Goal: Submit feedback/report problem: Submit feedback/report problem

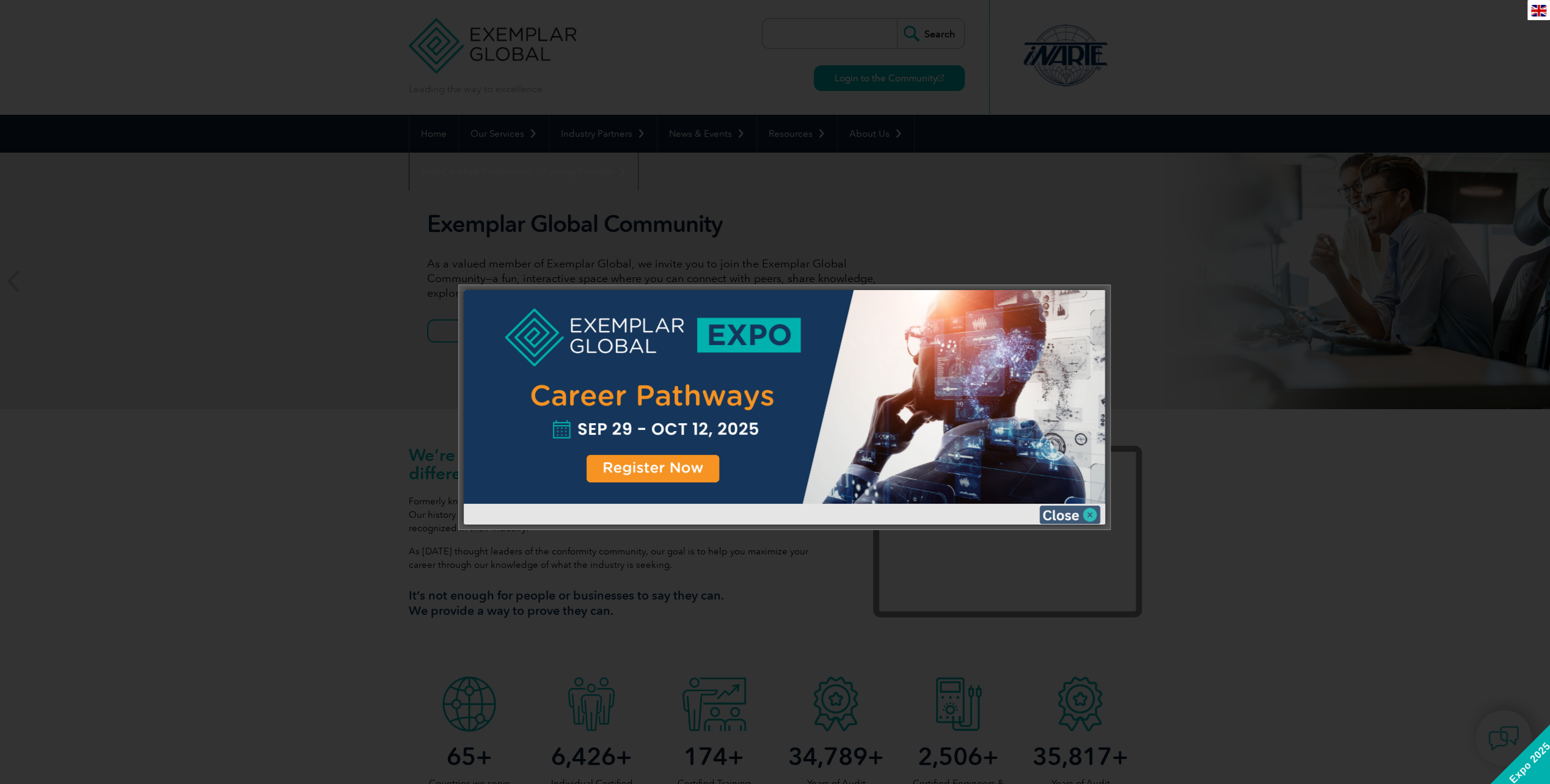
click at [1068, 513] on img at bounding box center [1070, 515] width 61 height 19
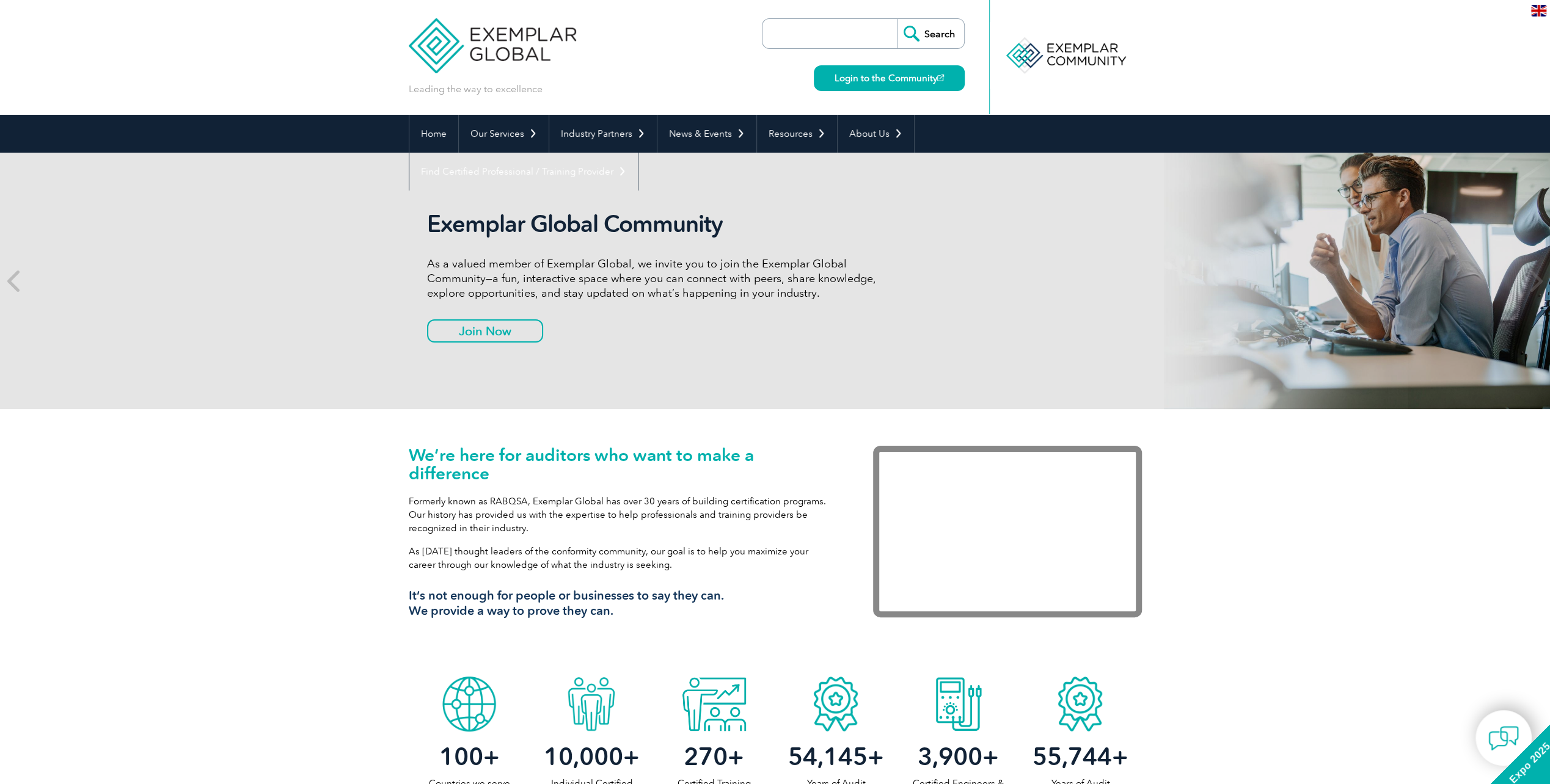
click at [786, 37] on input "search" at bounding box center [833, 33] width 128 height 30
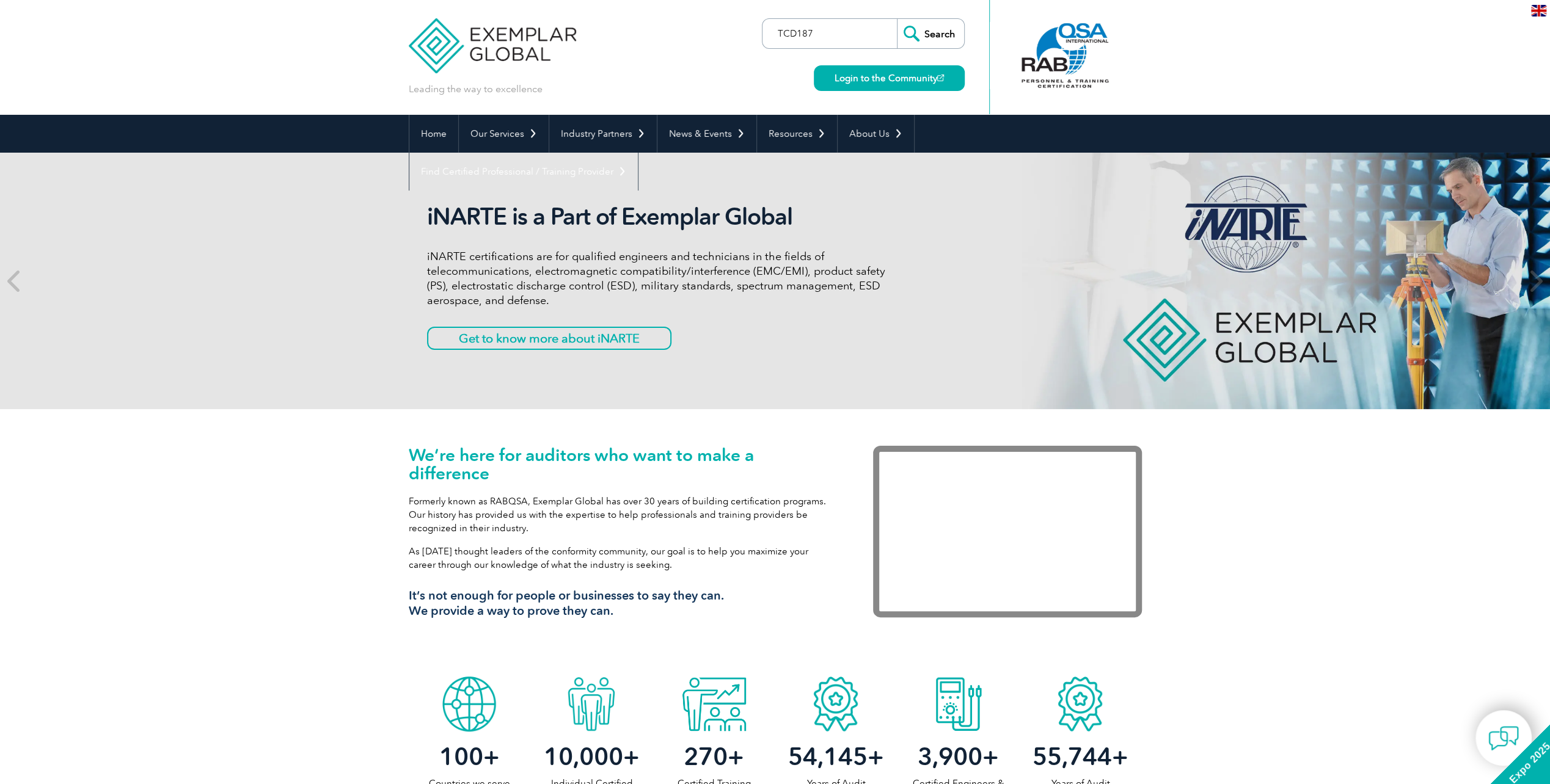
type input "TCD187"
click at [897, 19] on input "Search" at bounding box center [931, 33] width 68 height 30
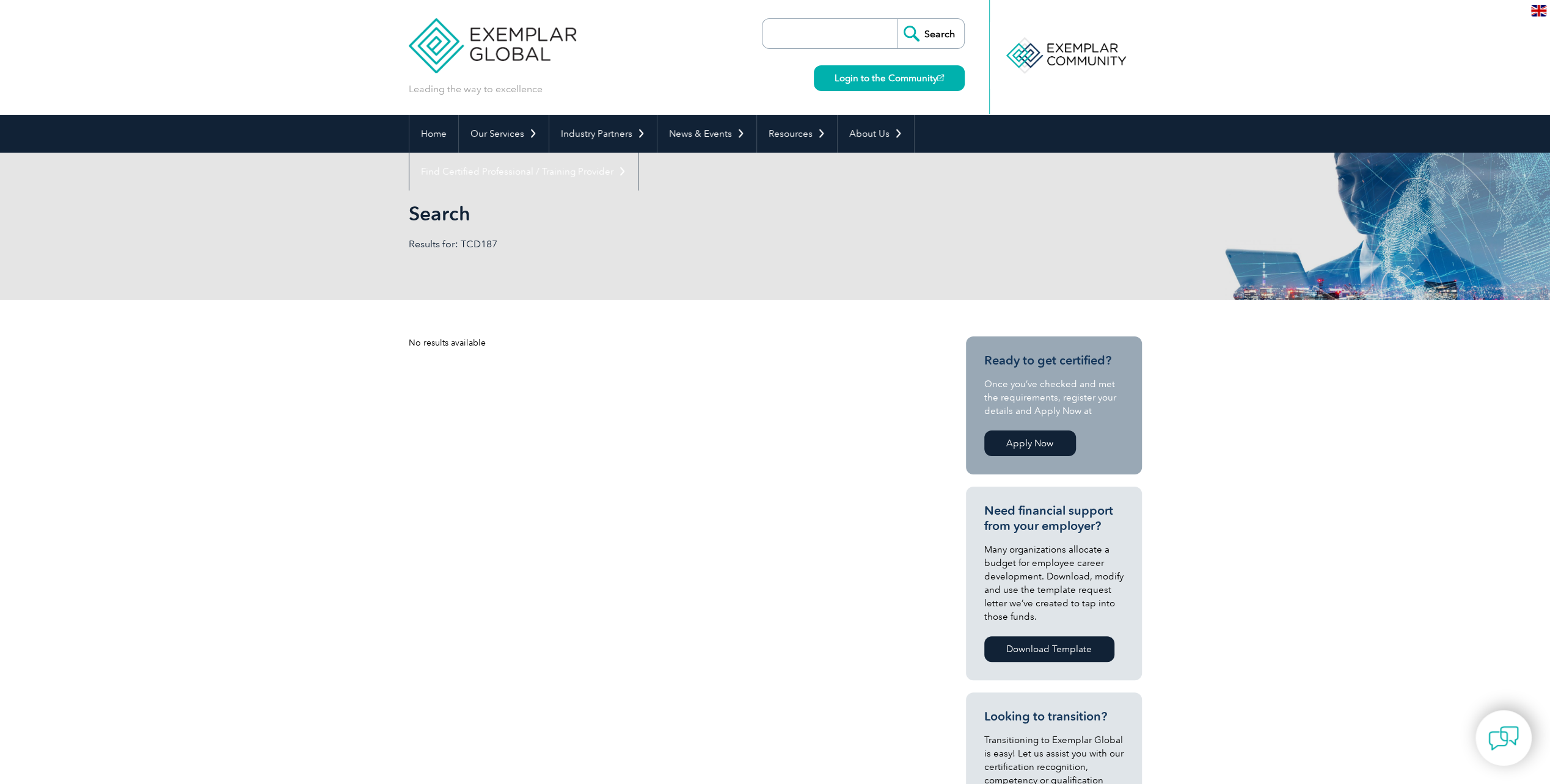
click at [818, 28] on input "search" at bounding box center [833, 33] width 128 height 30
type input "TCD87"
click at [937, 37] on input "Search" at bounding box center [931, 33] width 68 height 30
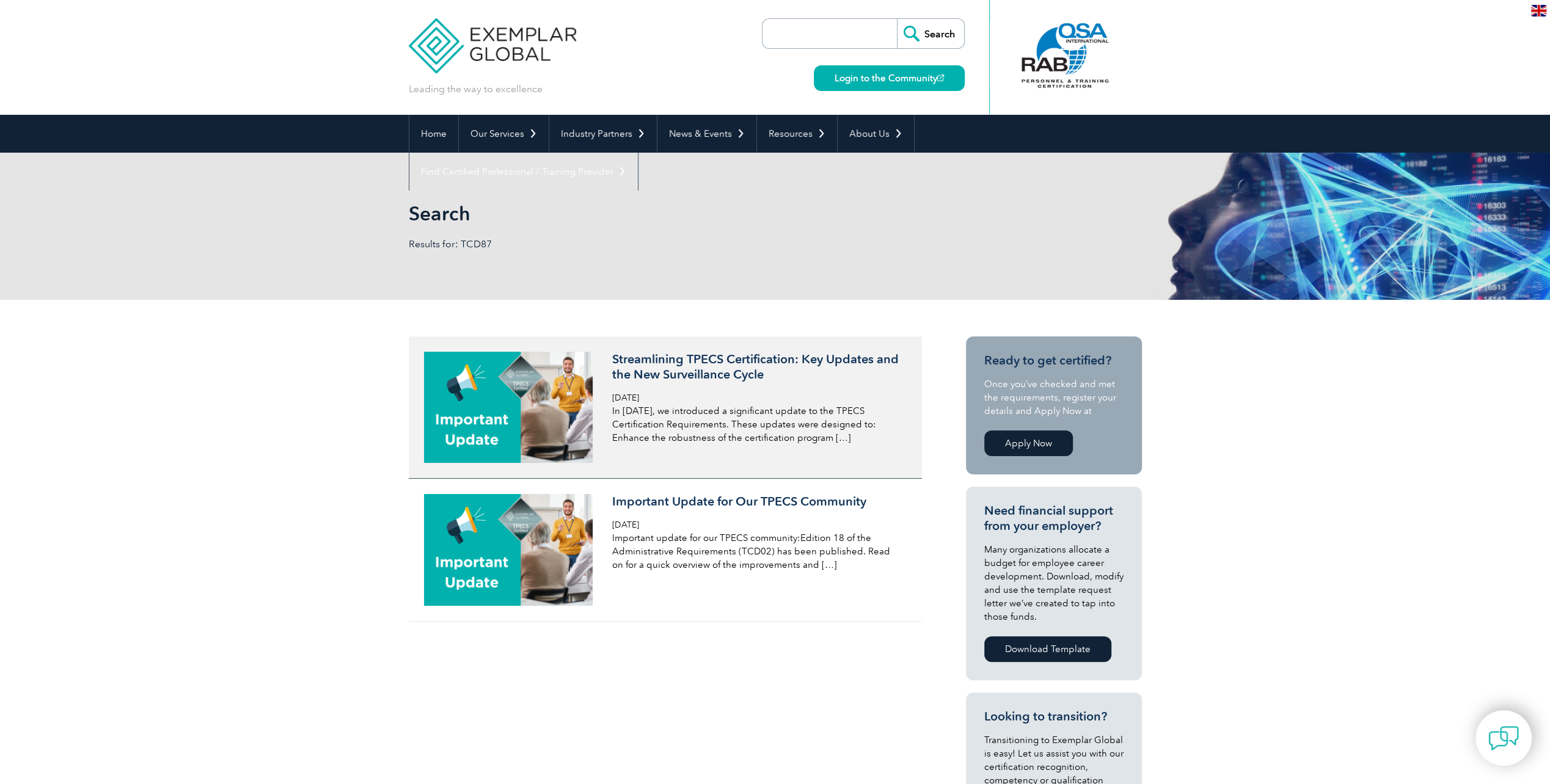
click at [675, 359] on h3 "Streamlining TPECS Certification: Key Updates and the New Surveillance Cycle" at bounding box center [757, 367] width 289 height 30
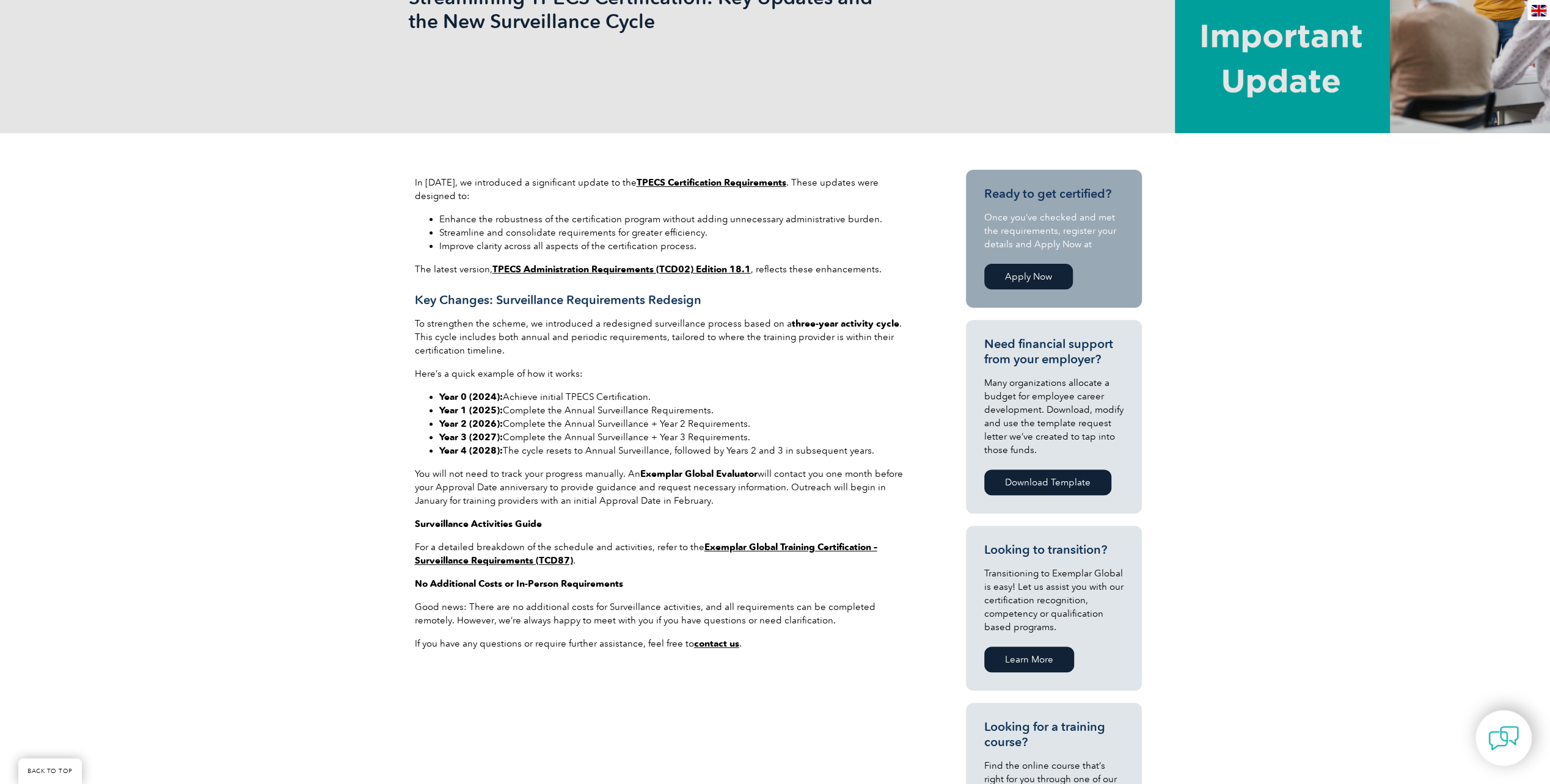
scroll to position [367, 0]
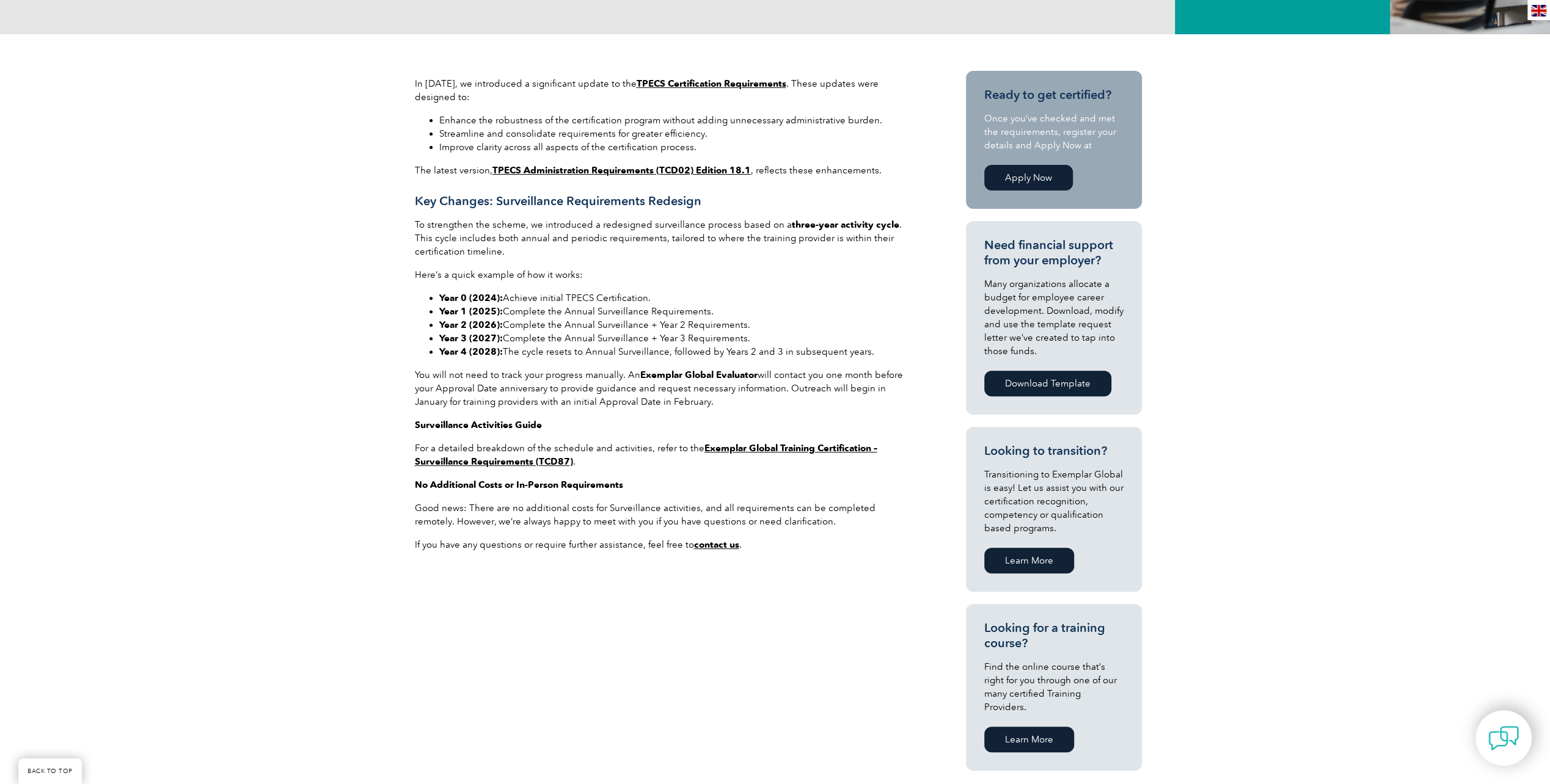
click at [482, 462] on strong "Exemplar Global Training Certification – Surveillance Requirements (TCD87)" at bounding box center [646, 455] width 462 height 24
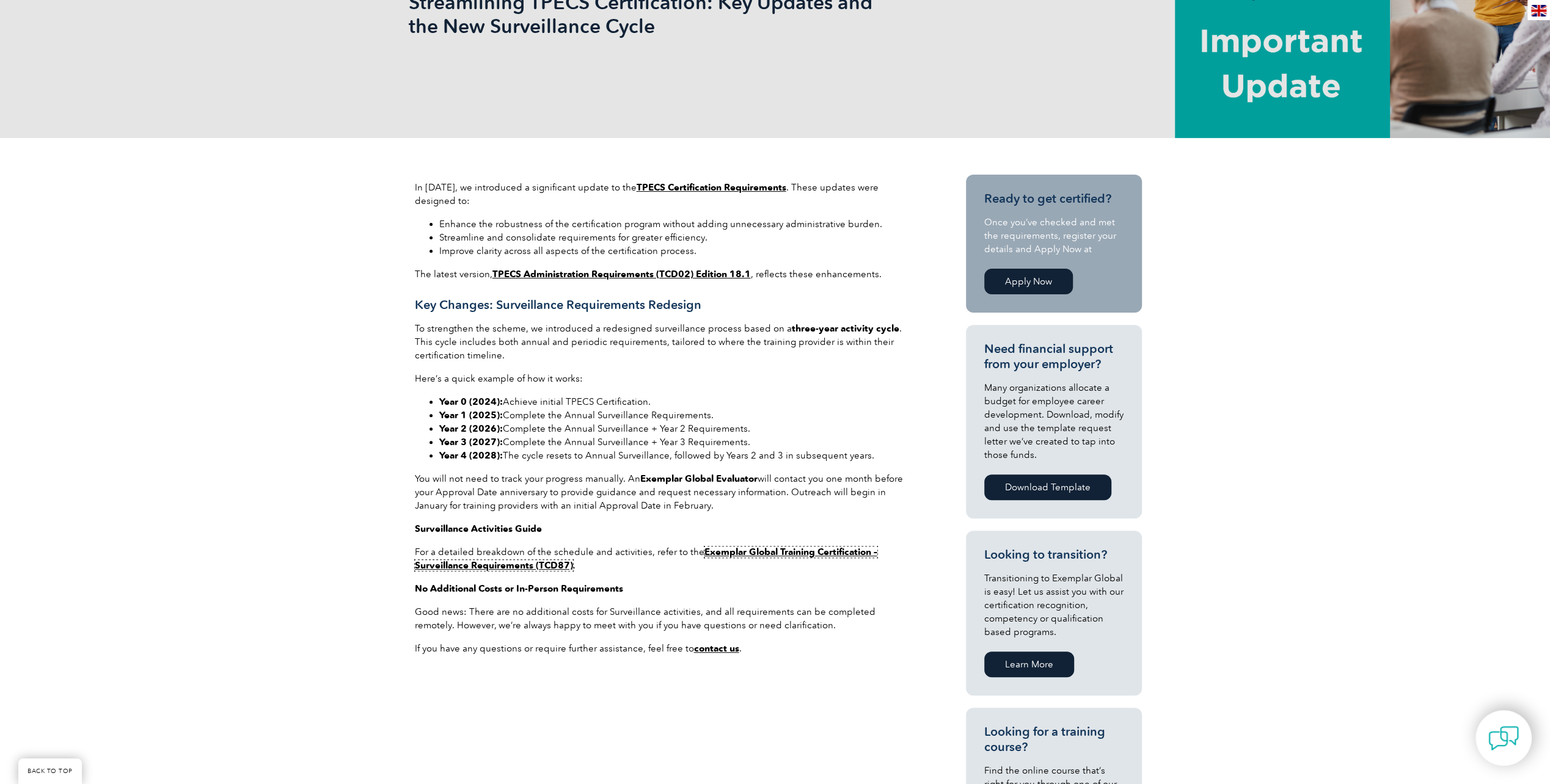
scroll to position [245, 0]
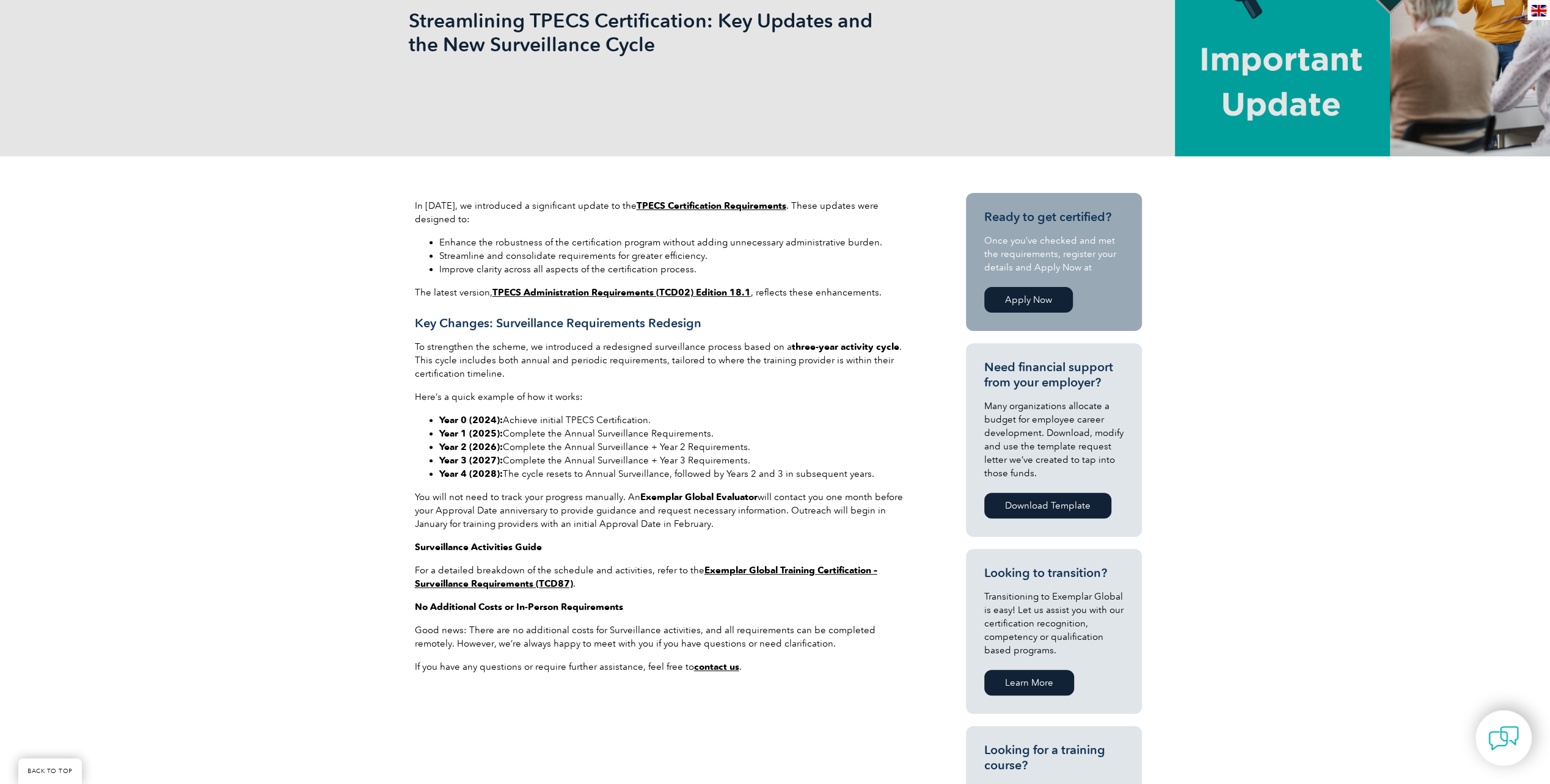
click at [682, 496] on strong "Exemplar Global Evaluator" at bounding box center [699, 497] width 117 height 11
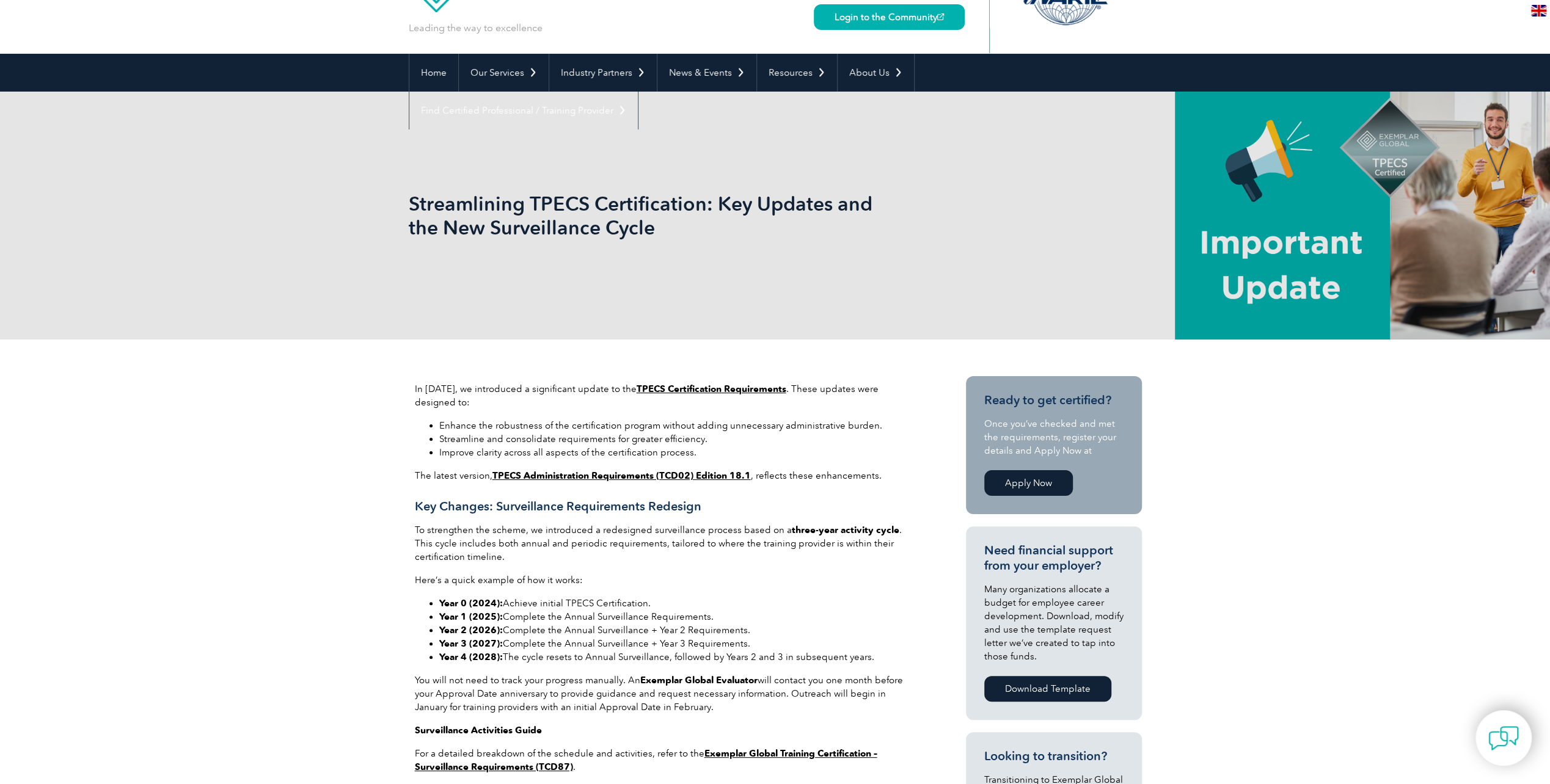
scroll to position [0, 0]
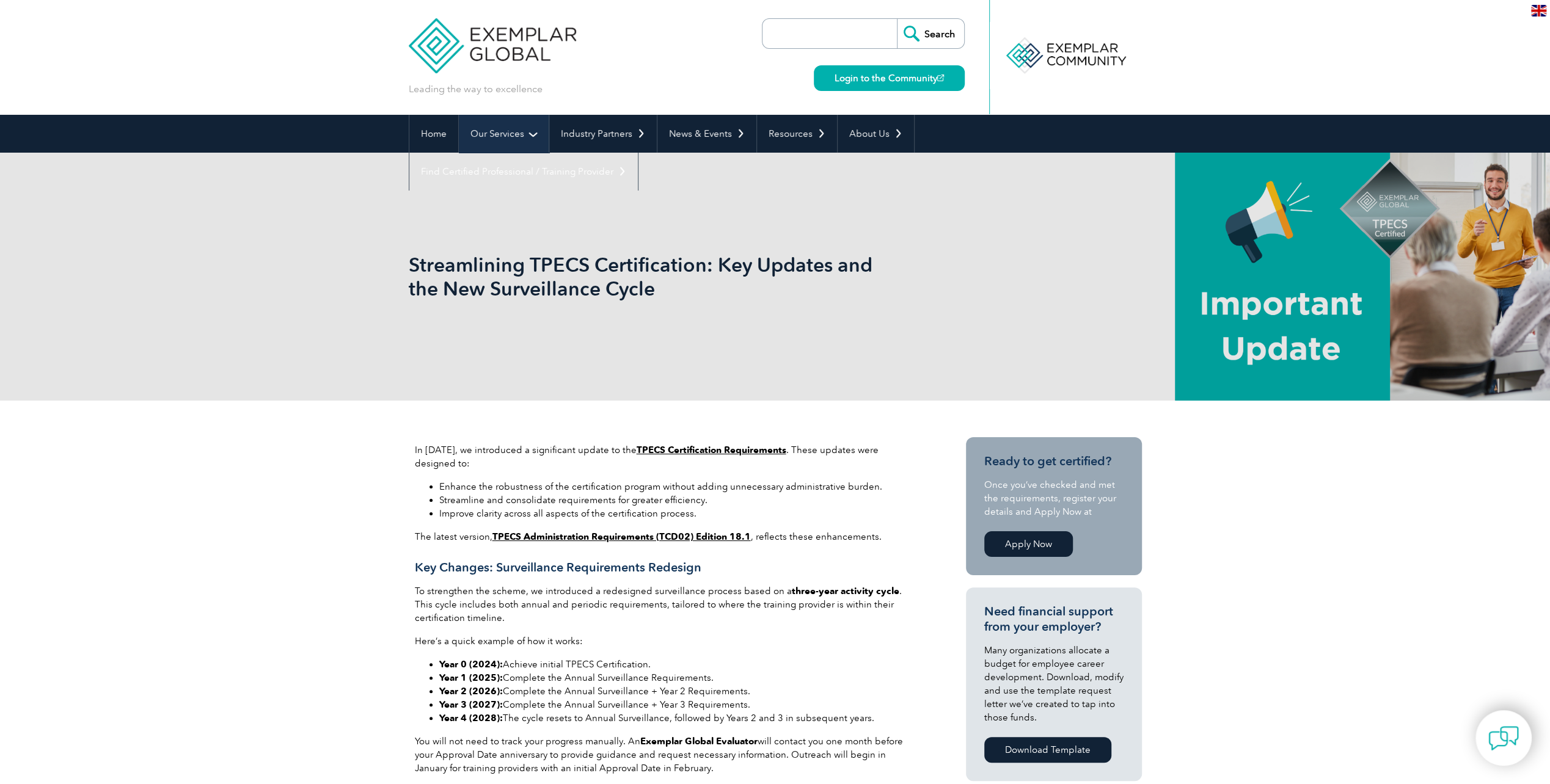
click at [501, 132] on link "Our Services" at bounding box center [504, 134] width 90 height 38
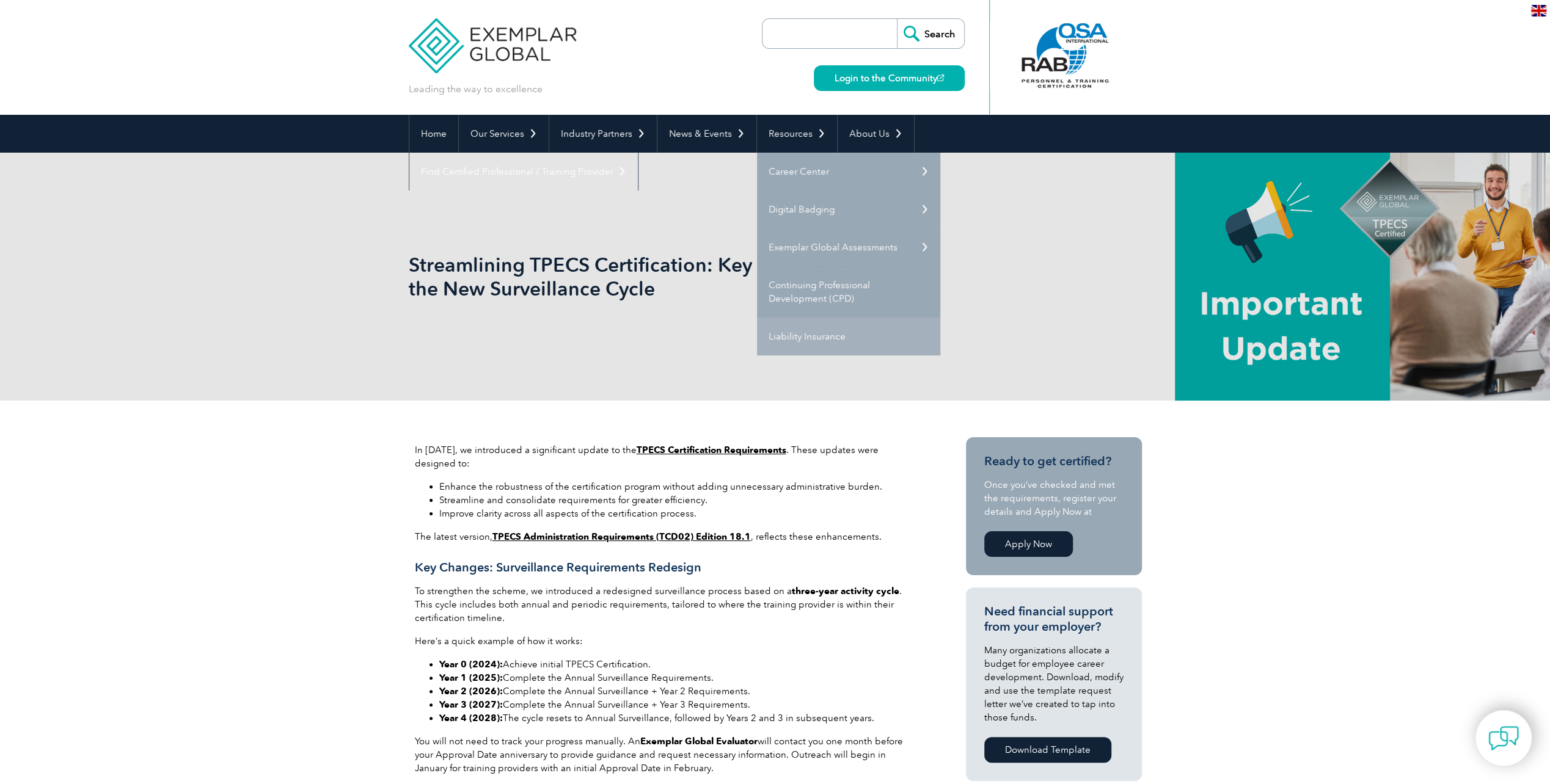
click at [802, 336] on link "Liability Insurance" at bounding box center [848, 336] width 183 height 38
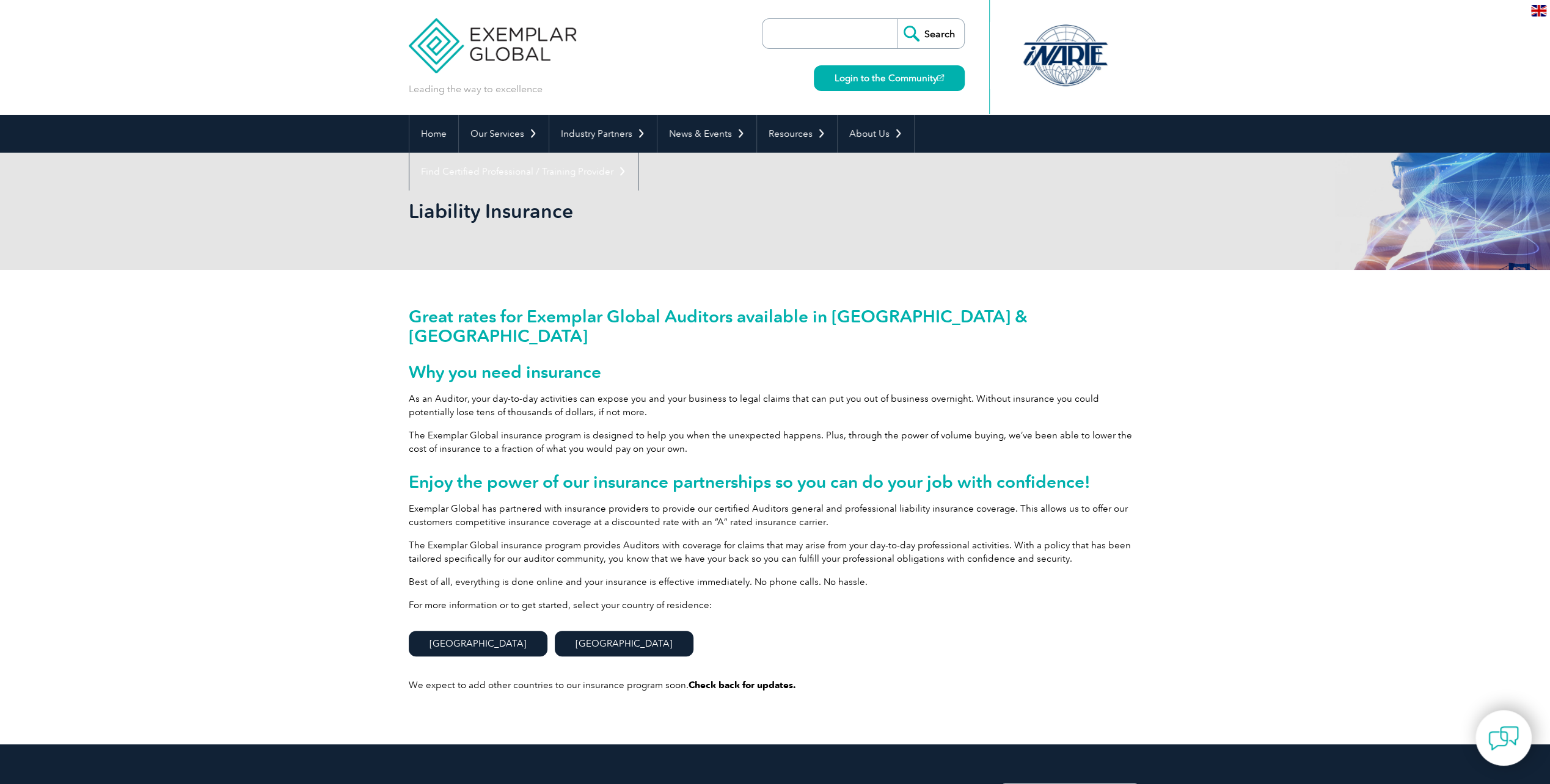
click at [455, 631] on link "[GEOGRAPHIC_DATA]" at bounding box center [478, 643] width 139 height 25
click at [555, 631] on link "[GEOGRAPHIC_DATA]" at bounding box center [624, 643] width 139 height 25
click at [439, 631] on link "[GEOGRAPHIC_DATA]" at bounding box center [478, 643] width 139 height 25
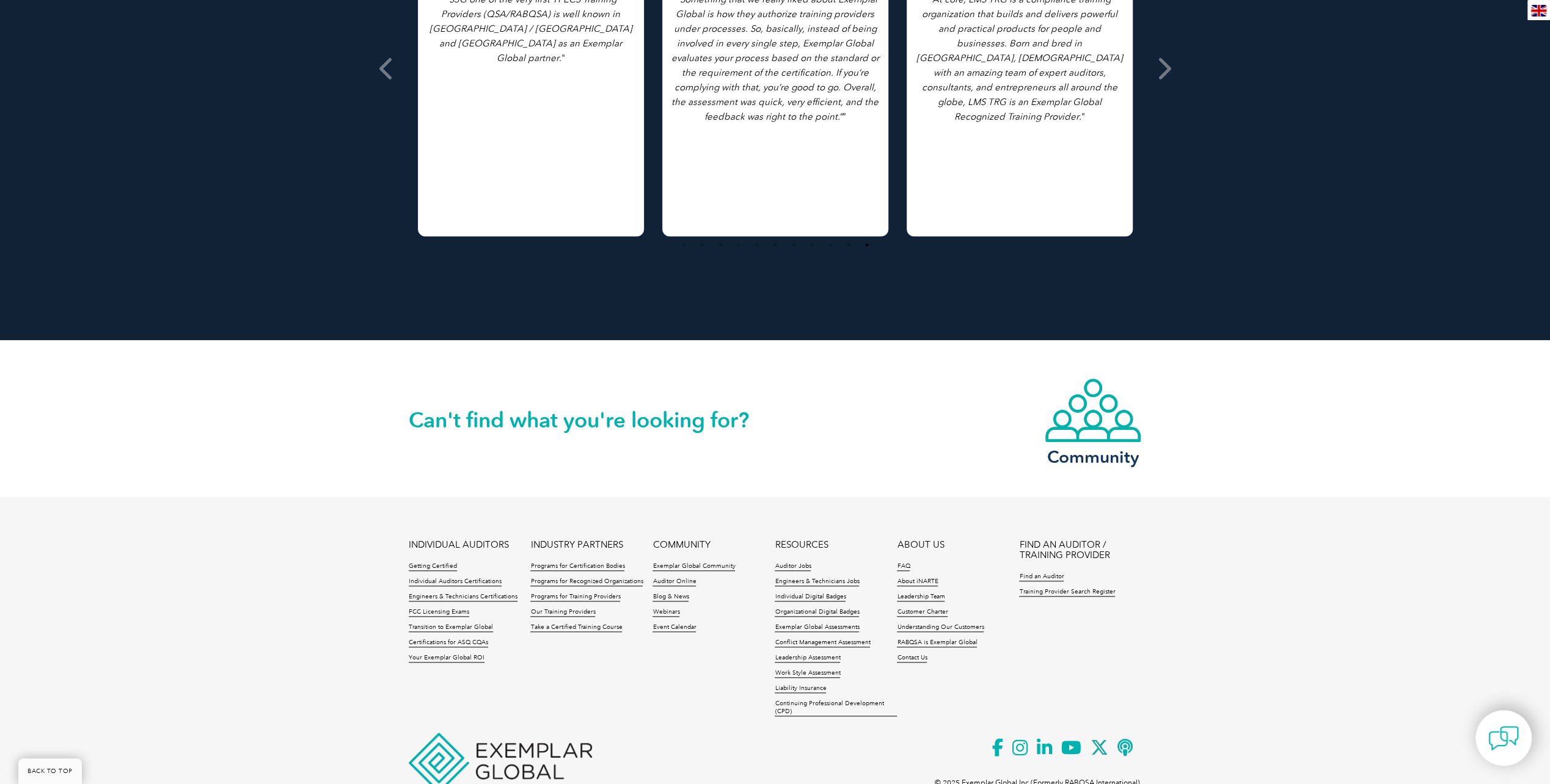
scroll to position [1022, 0]
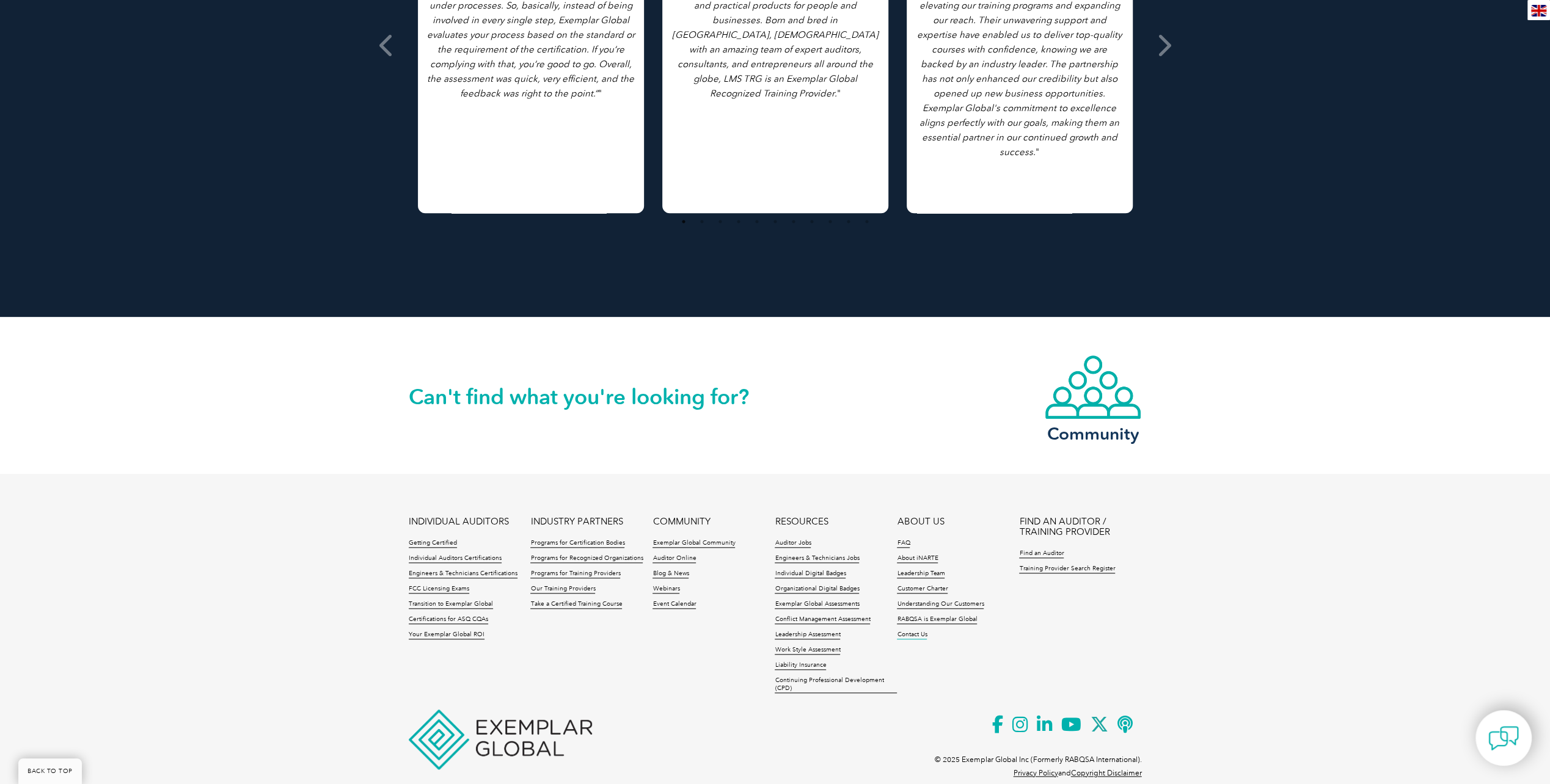
click at [904, 631] on link "Contact Us" at bounding box center [912, 635] width 30 height 8
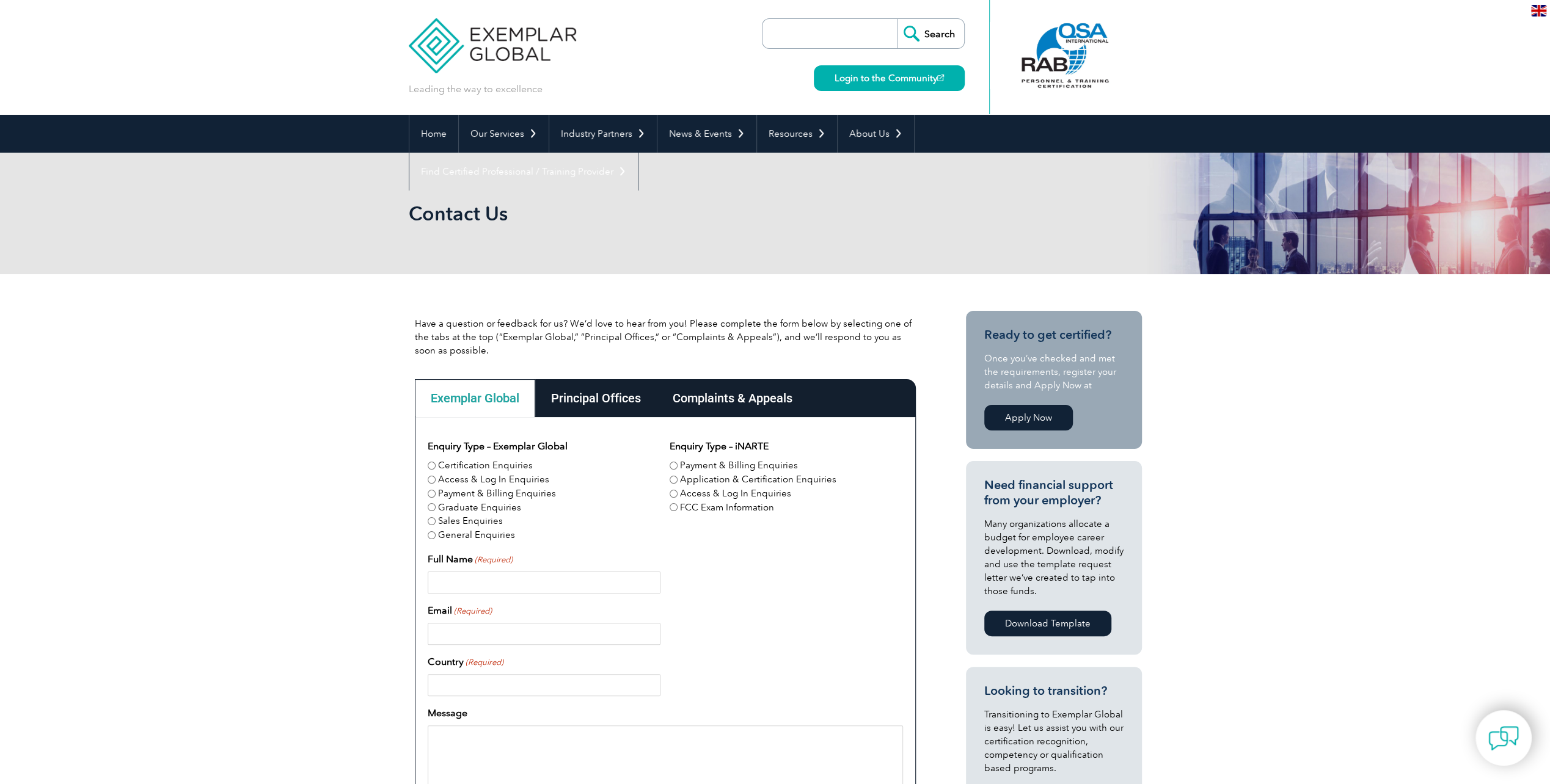
click at [430, 534] on input "General Enquiries" at bounding box center [432, 535] width 8 height 8
radio input "true"
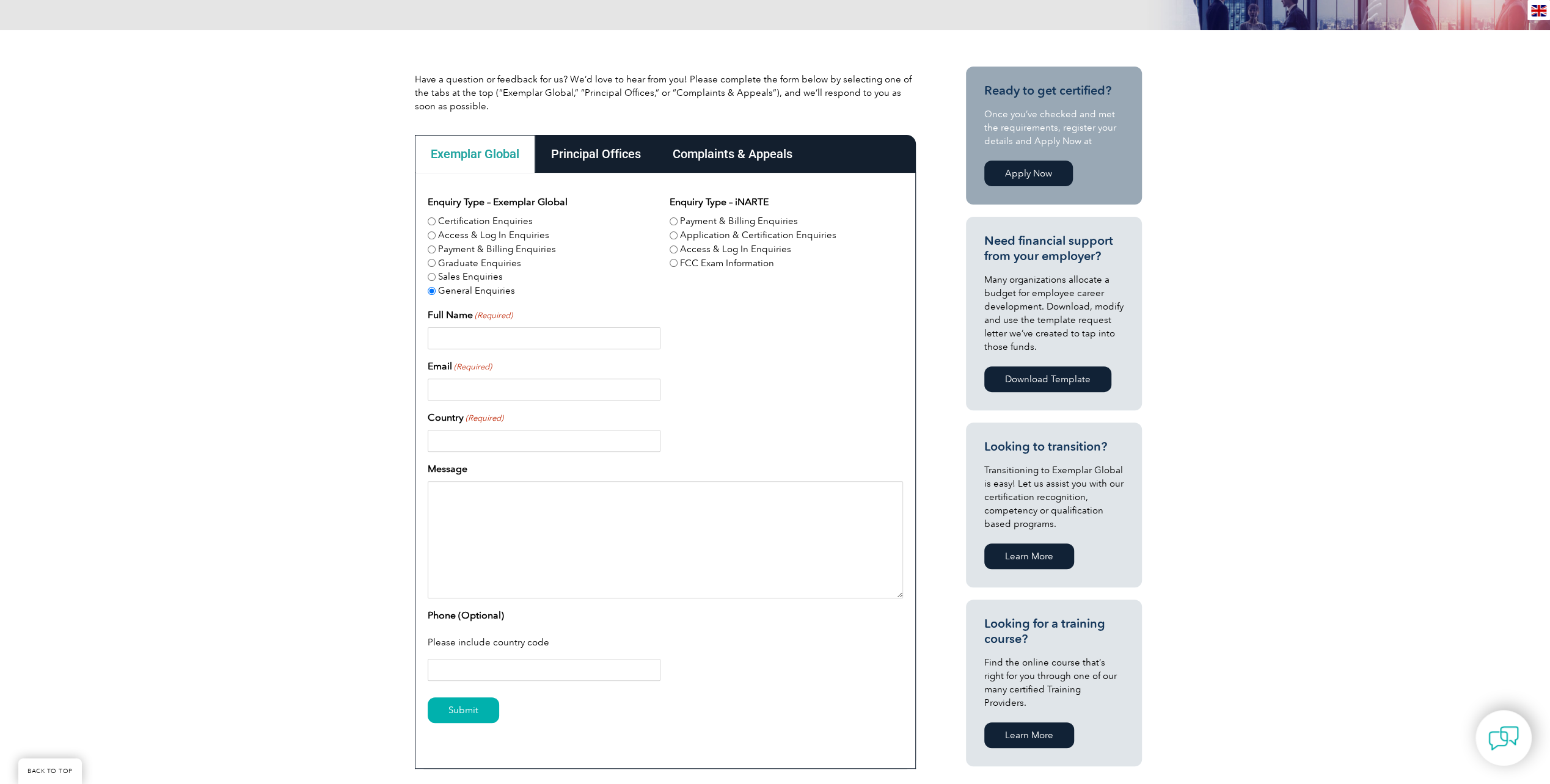
scroll to position [305, 0]
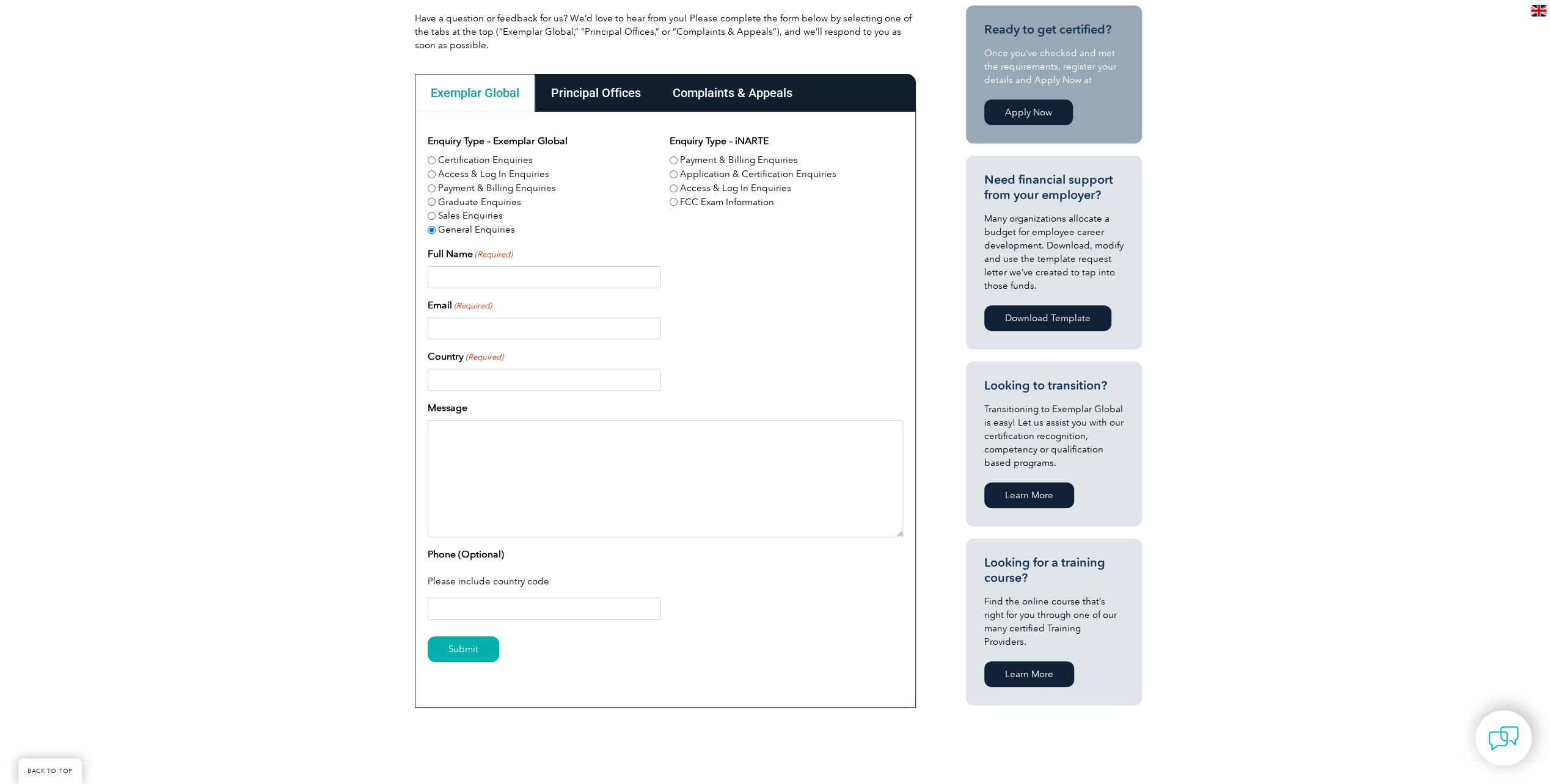
click at [496, 279] on input "Full Name (Required)" at bounding box center [544, 278] width 233 height 22
type input "AGCH Carew Hatherley"
type input "Carew@IQMStrategies.com"
type input "New Zealand"
type input "021780045"
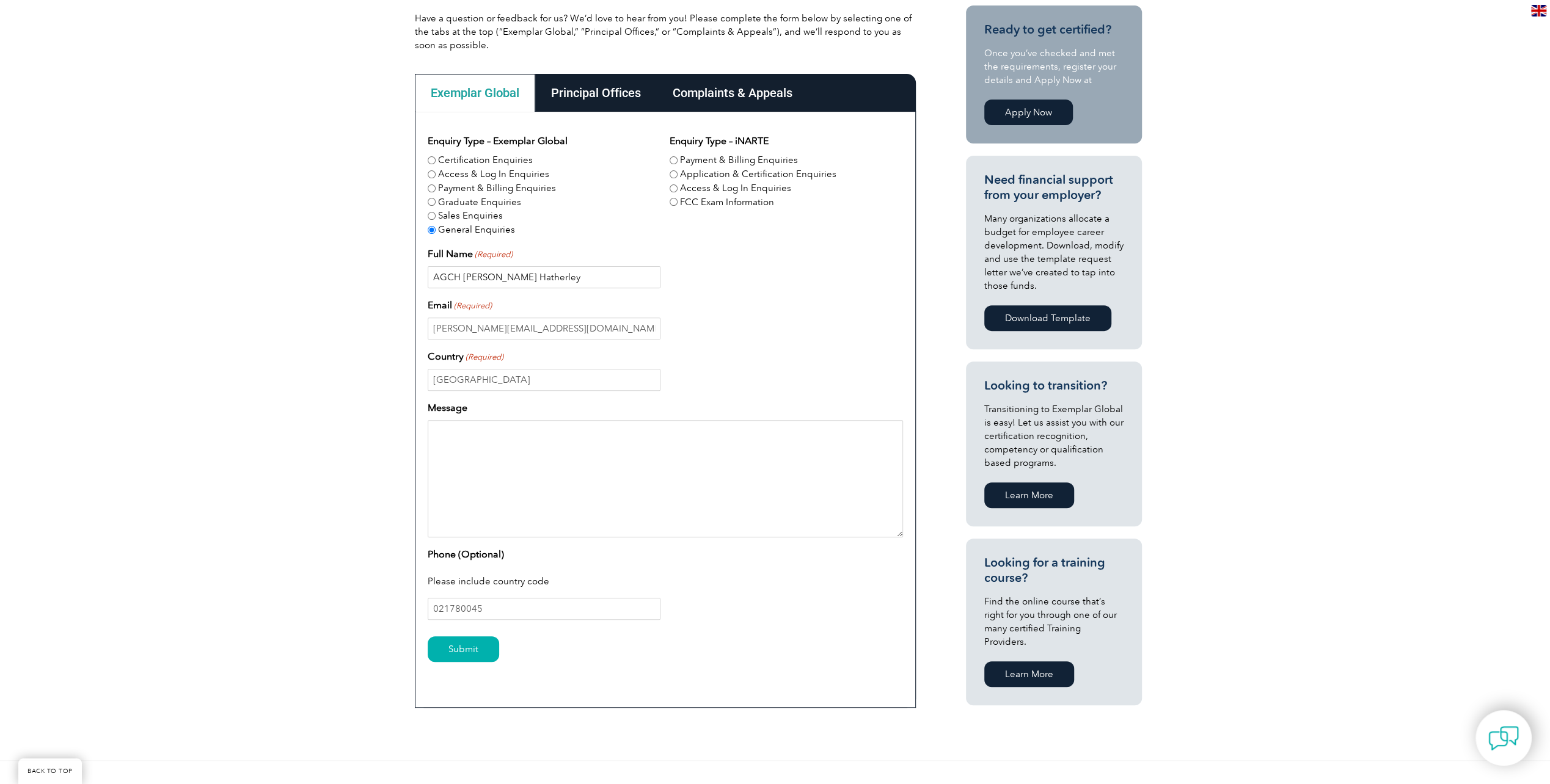
click at [463, 278] on input "AGCH Carew Hatherley" at bounding box center [544, 278] width 233 height 22
type input "Carew Hatherley"
click at [469, 451] on textarea "Message" at bounding box center [666, 479] width 476 height 117
click at [472, 482] on textarea "Good Morning, The link to Australian Liability Insurnace on your website comes …" at bounding box center [666, 479] width 476 height 117
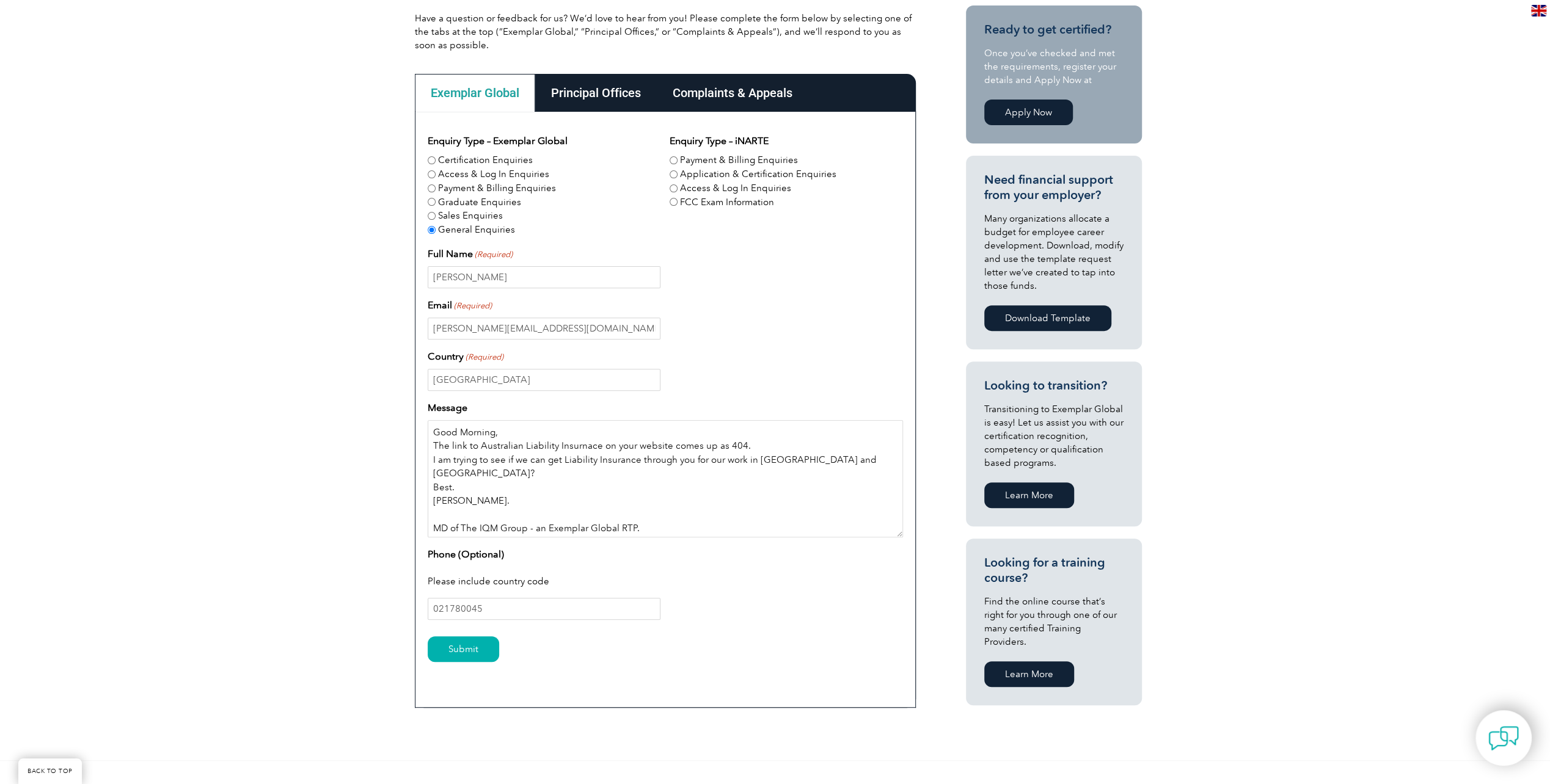
type textarea "Good Morning, The link to Australian Liability Insurnace on your website comes …"
click at [434, 610] on input "021780045" at bounding box center [544, 609] width 233 height 22
type input "+6421780045"
click at [737, 450] on textarea "Good Morning, The link to Australian Liability Insurnace on your website comes …" at bounding box center [666, 479] width 476 height 117
click at [493, 486] on textarea "Good Morning, The link to Australian Liability Insurnace on your website comes …" at bounding box center [666, 479] width 476 height 117
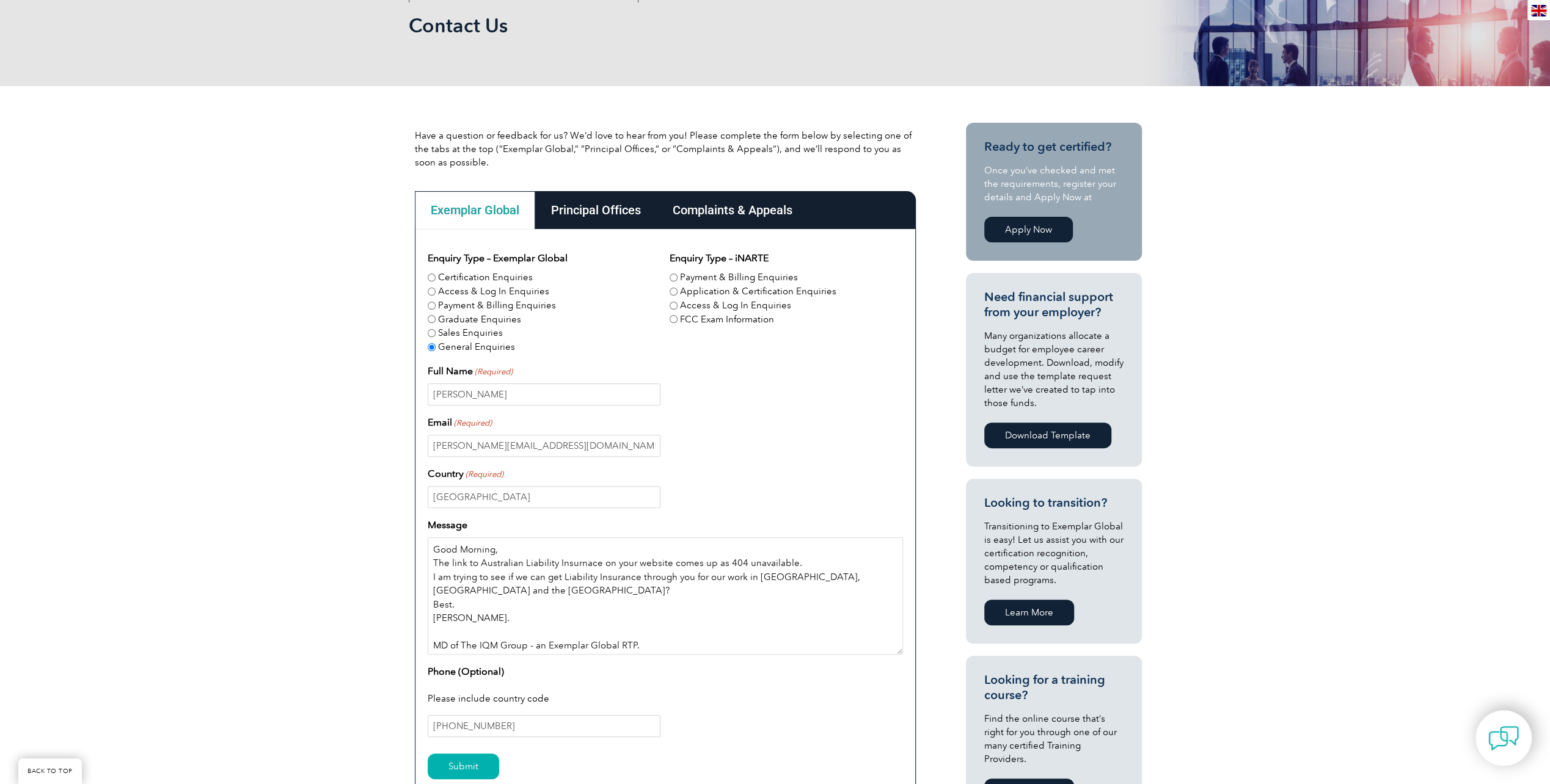
scroll to position [183, 0]
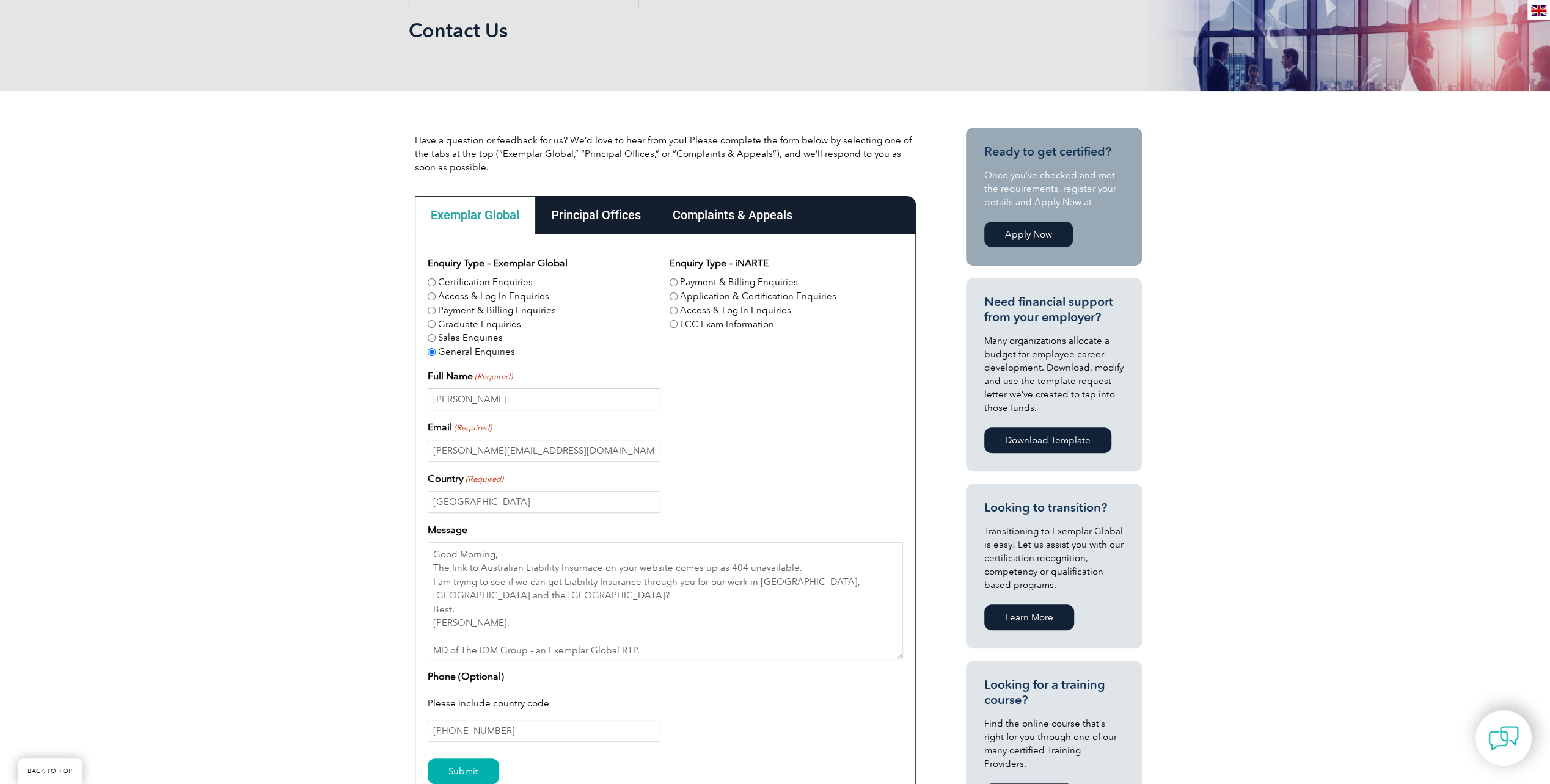
click at [590, 220] on div "Principal Offices" at bounding box center [596, 215] width 121 height 38
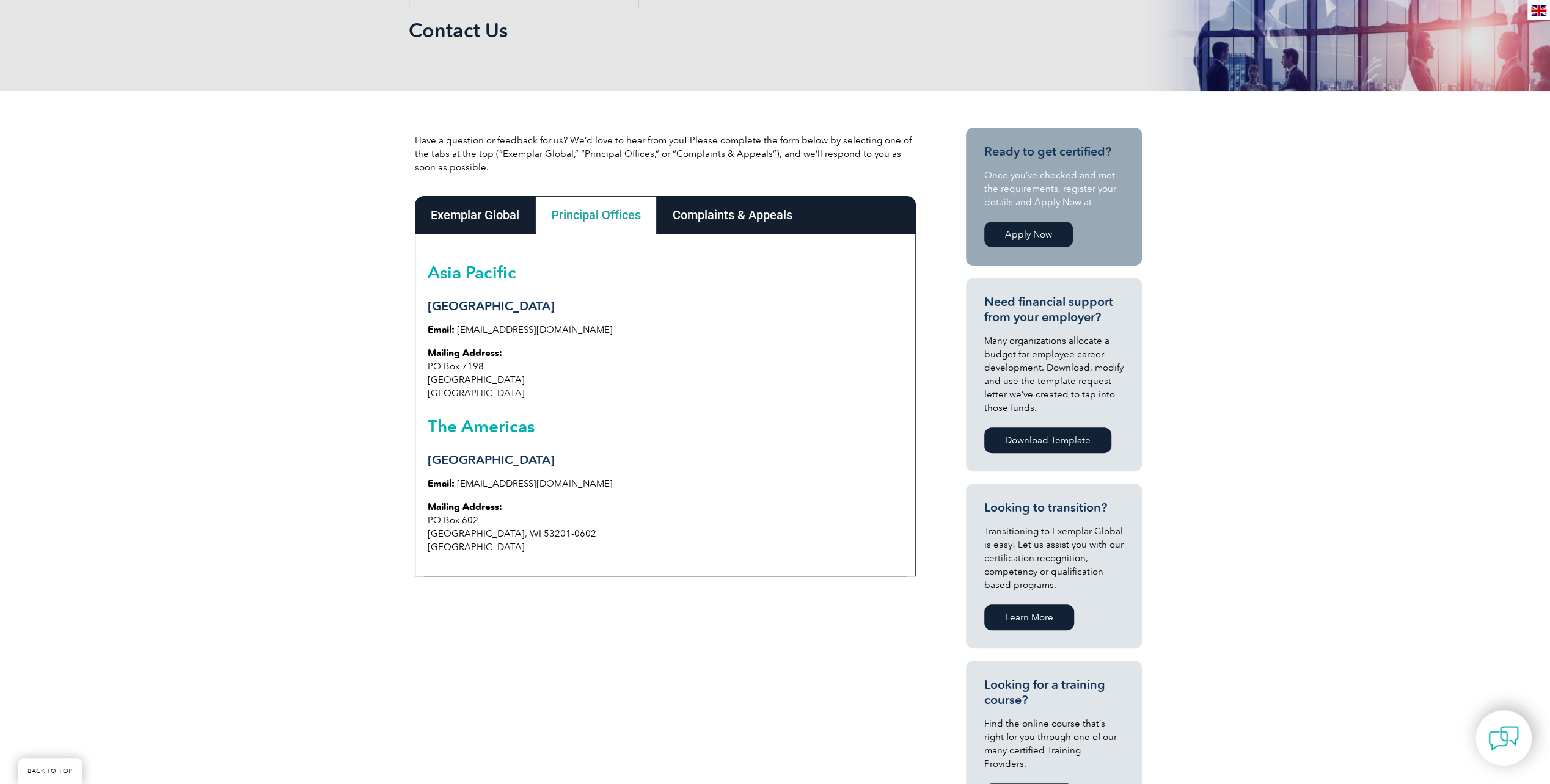
click at [457, 208] on div "Exemplar Global" at bounding box center [475, 215] width 121 height 38
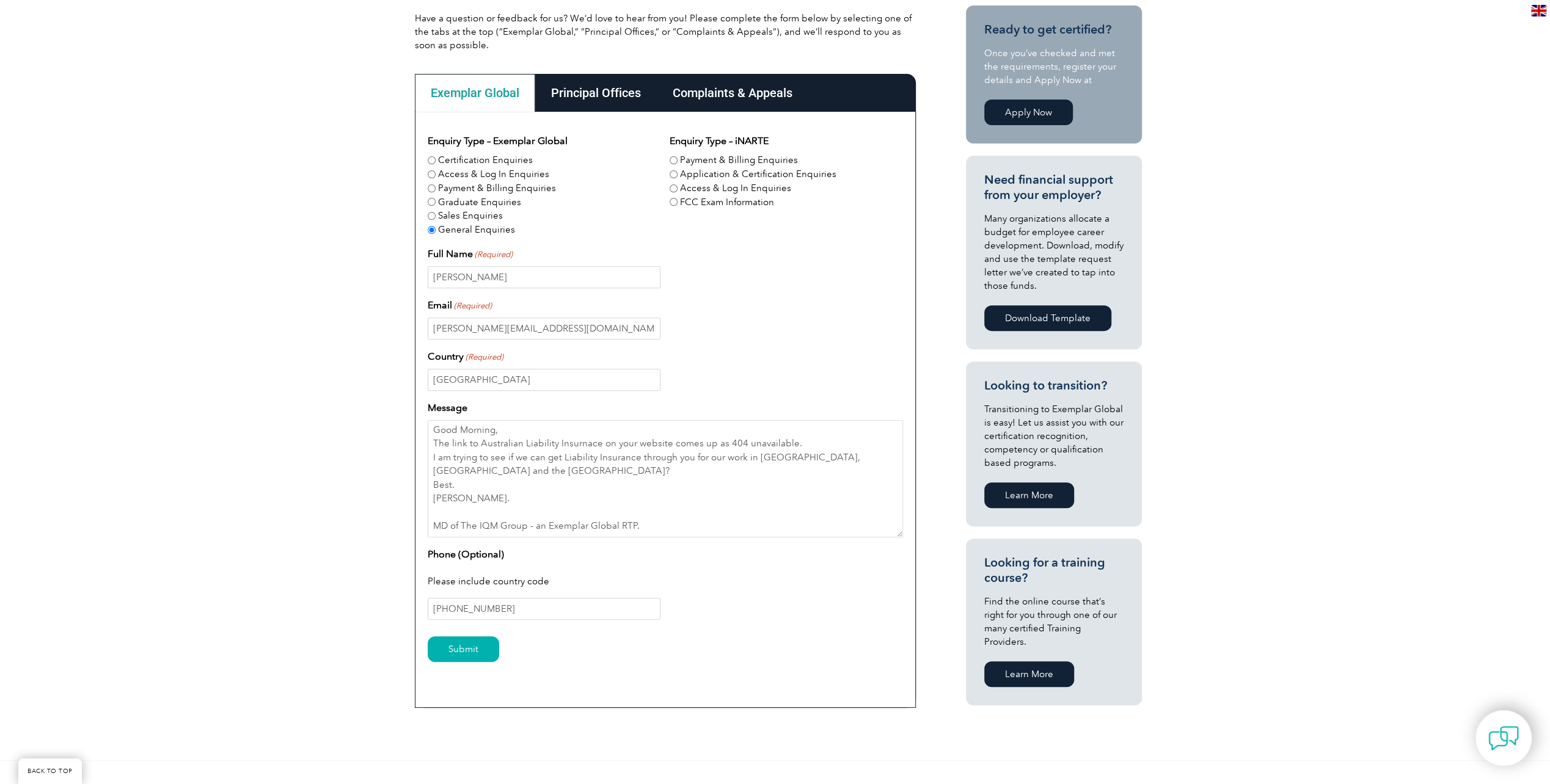
scroll to position [3, 0]
click at [744, 495] on textarea "Good Morning, The link to Australian Liability Insurnace on your website comes …" at bounding box center [666, 479] width 476 height 117
click at [561, 453] on textarea "Good Morning, The link to Australian Liability Insurnace on your website comes …" at bounding box center [666, 479] width 476 height 117
click at [441, 524] on textarea "Good Morning, The link to Australian Liability Insurnace on your website comes …" at bounding box center [666, 479] width 476 height 117
type textarea "Good Morning, The link to Australian Liability Insurnace on your website comes …"
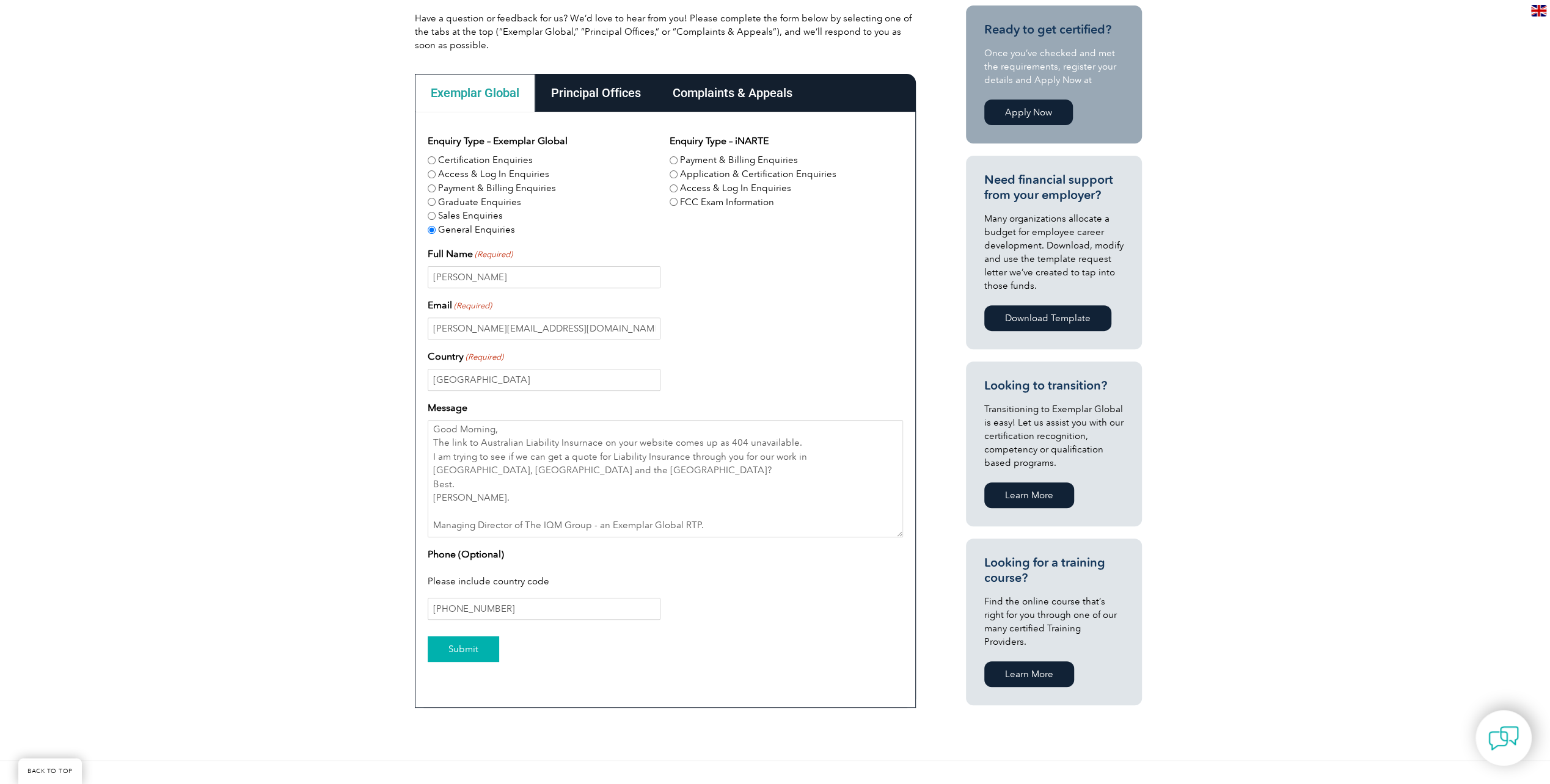
click at [470, 643] on input "Submit" at bounding box center [464, 649] width 72 height 25
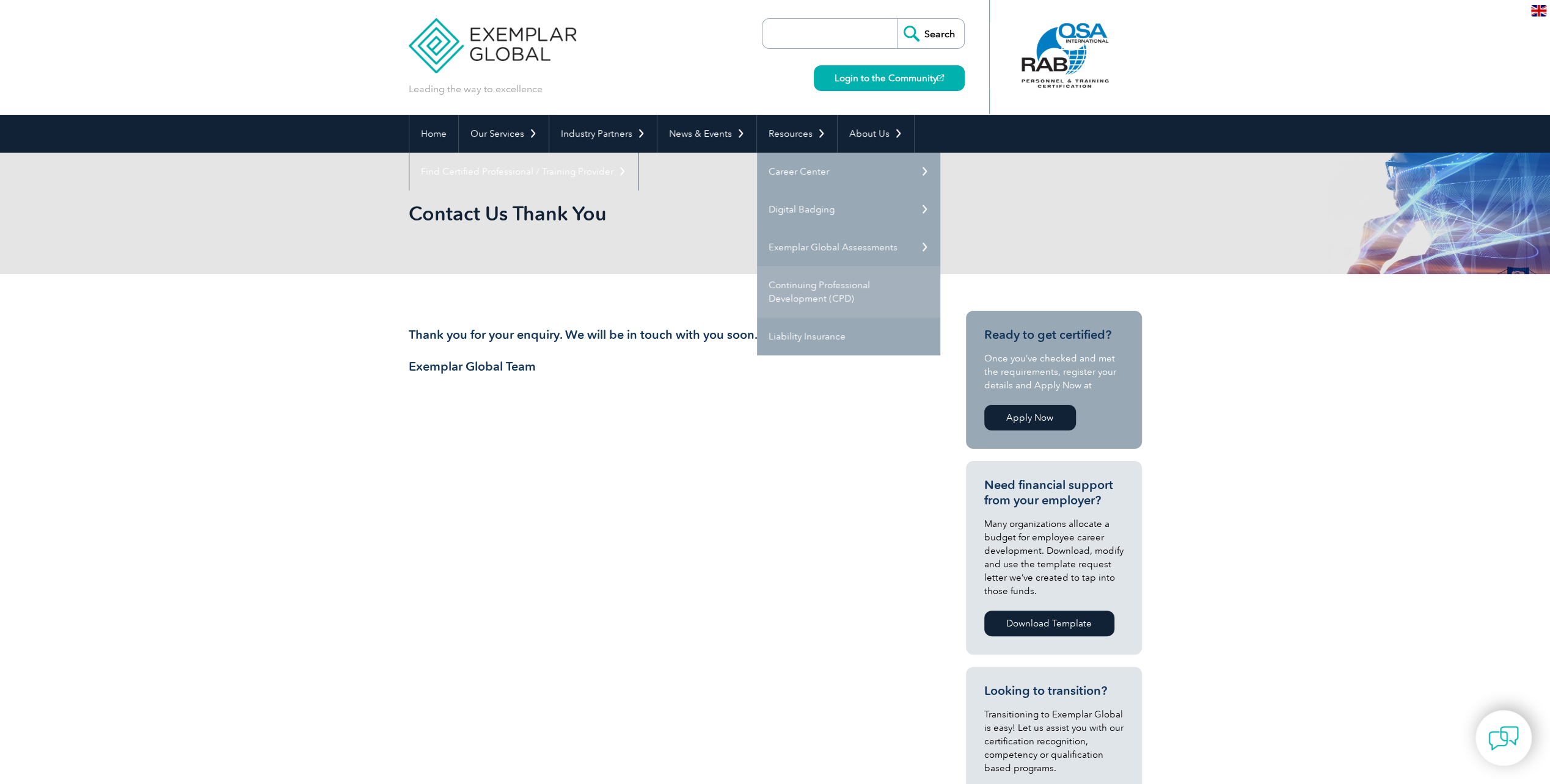
click at [786, 289] on link "Continuing Professional Development (CPD)" at bounding box center [848, 292] width 183 height 51
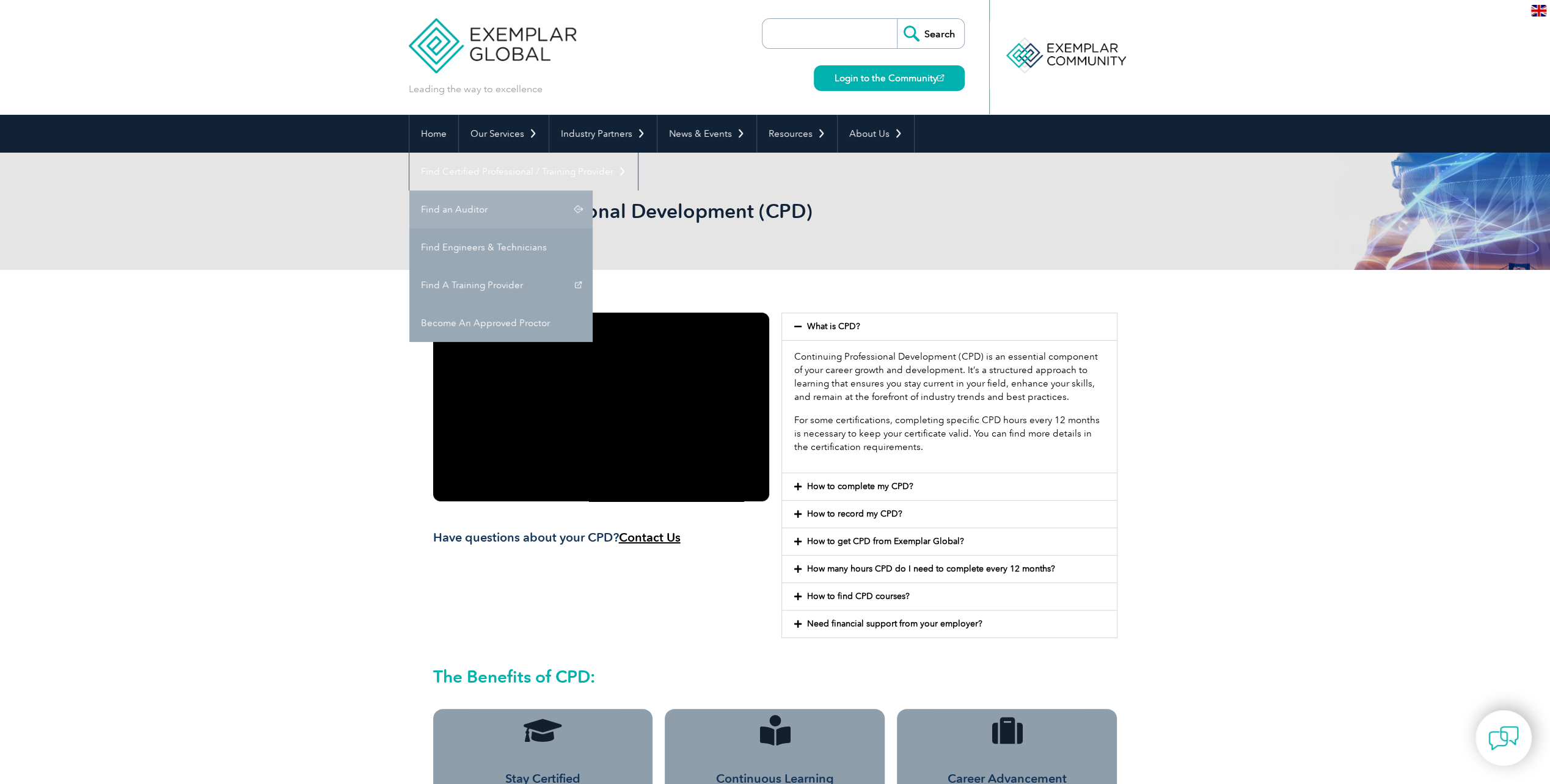
click at [593, 191] on link "Find an Auditor" at bounding box center [501, 209] width 183 height 38
